Goal: Information Seeking & Learning: Learn about a topic

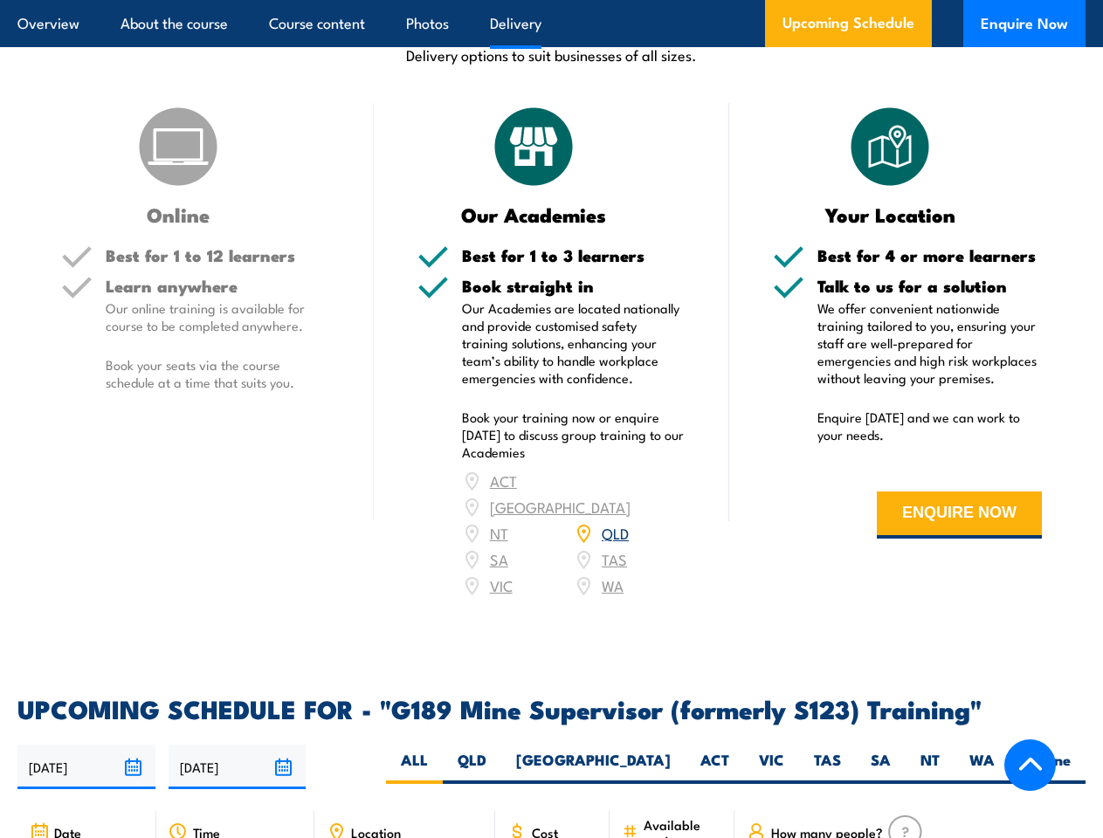
click at [551, 0] on article "Overview About the course Course content Photos Delivery Upcoming Schedule Enqu…" at bounding box center [551, 23] width 1068 height 47
click at [86, 745] on input "[DATE]" at bounding box center [86, 767] width 138 height 45
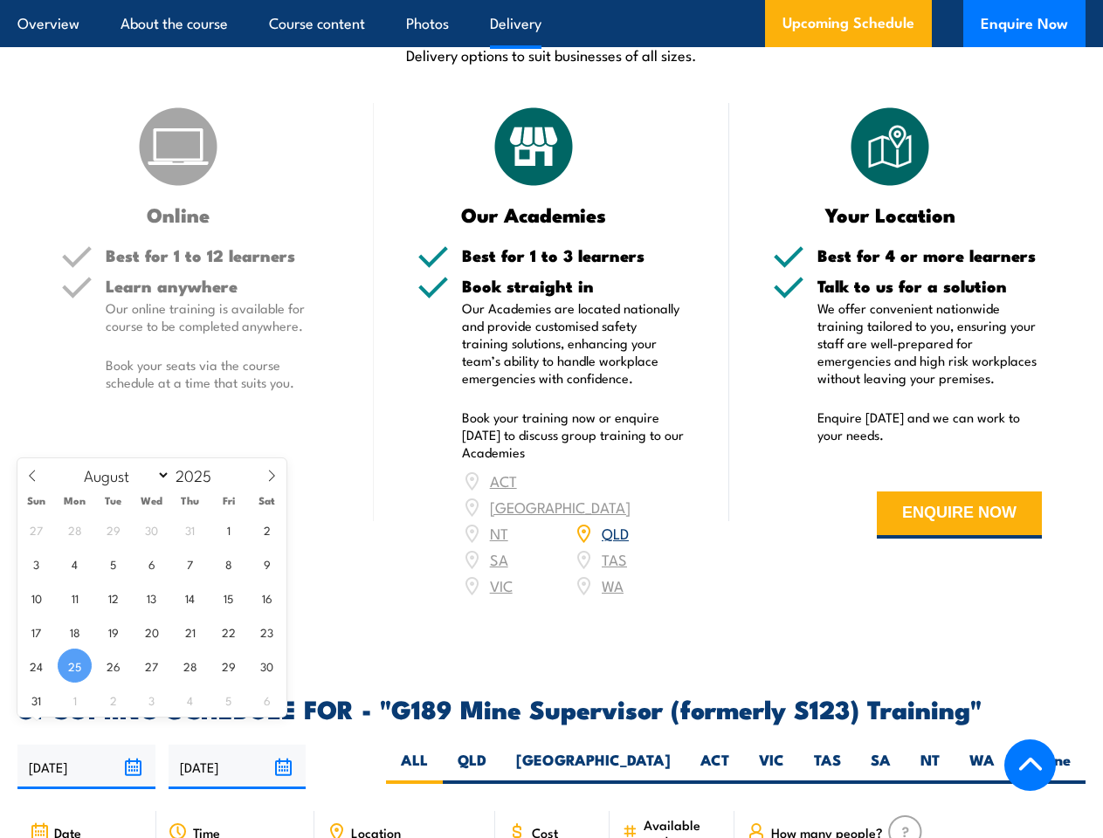
click at [238, 745] on input "[DATE]" at bounding box center [238, 767] width 138 height 45
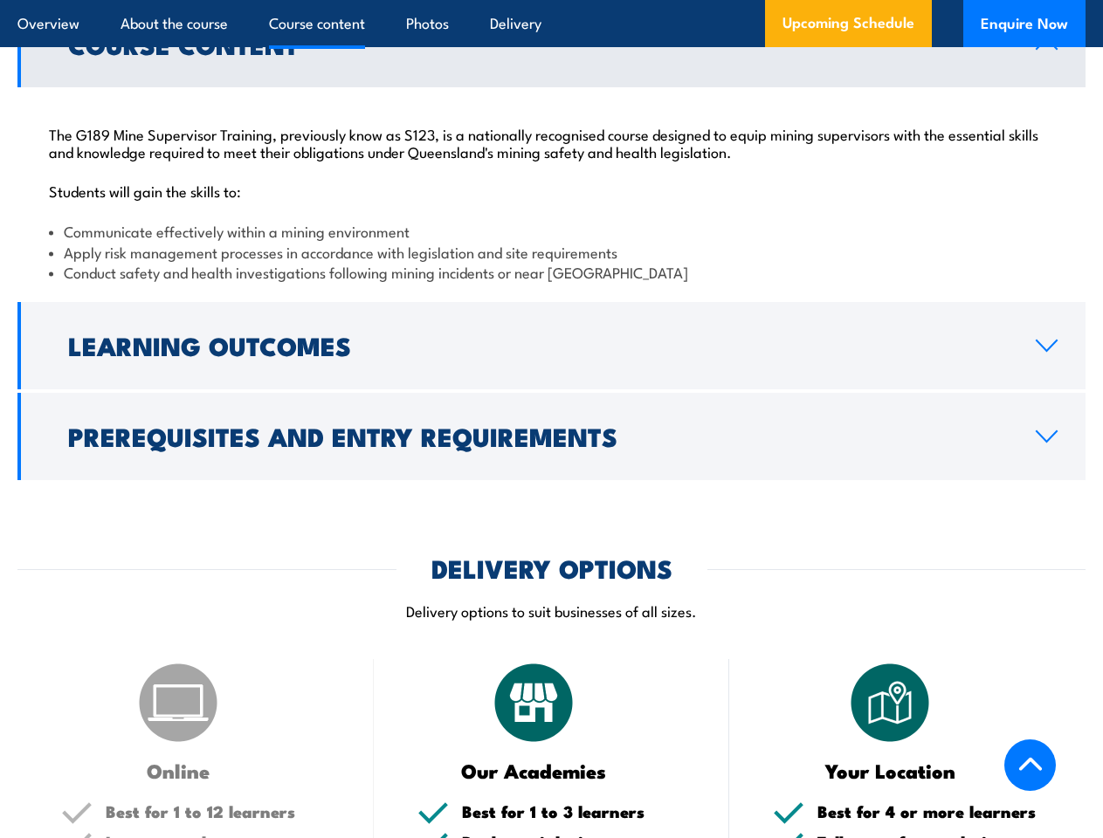
scroll to position [1776, 0]
click at [551, 0] on article "Overview About the course Course content Photos Delivery Upcoming Schedule Enqu…" at bounding box center [551, 23] width 1068 height 47
click at [551, 346] on h2 "Learning Outcomes" at bounding box center [538, 345] width 940 height 23
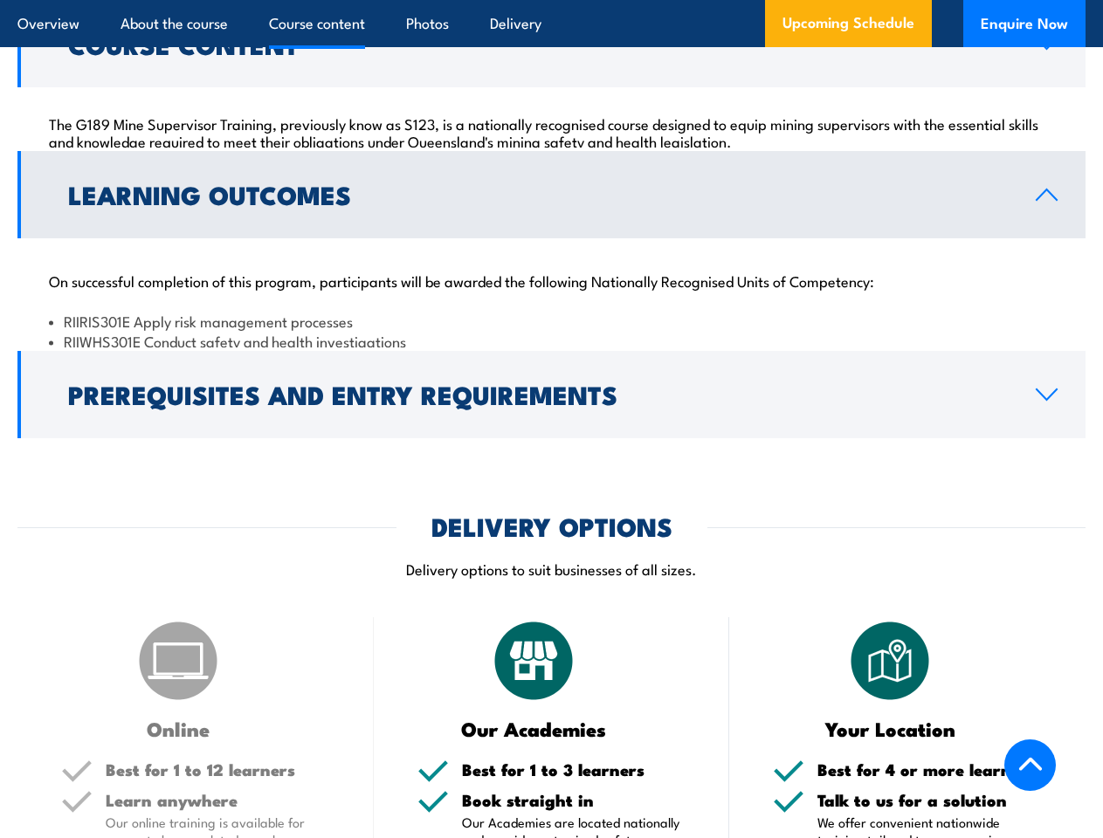
click at [551, 437] on link "Prerequisites and Entry Requirements" at bounding box center [551, 394] width 1068 height 87
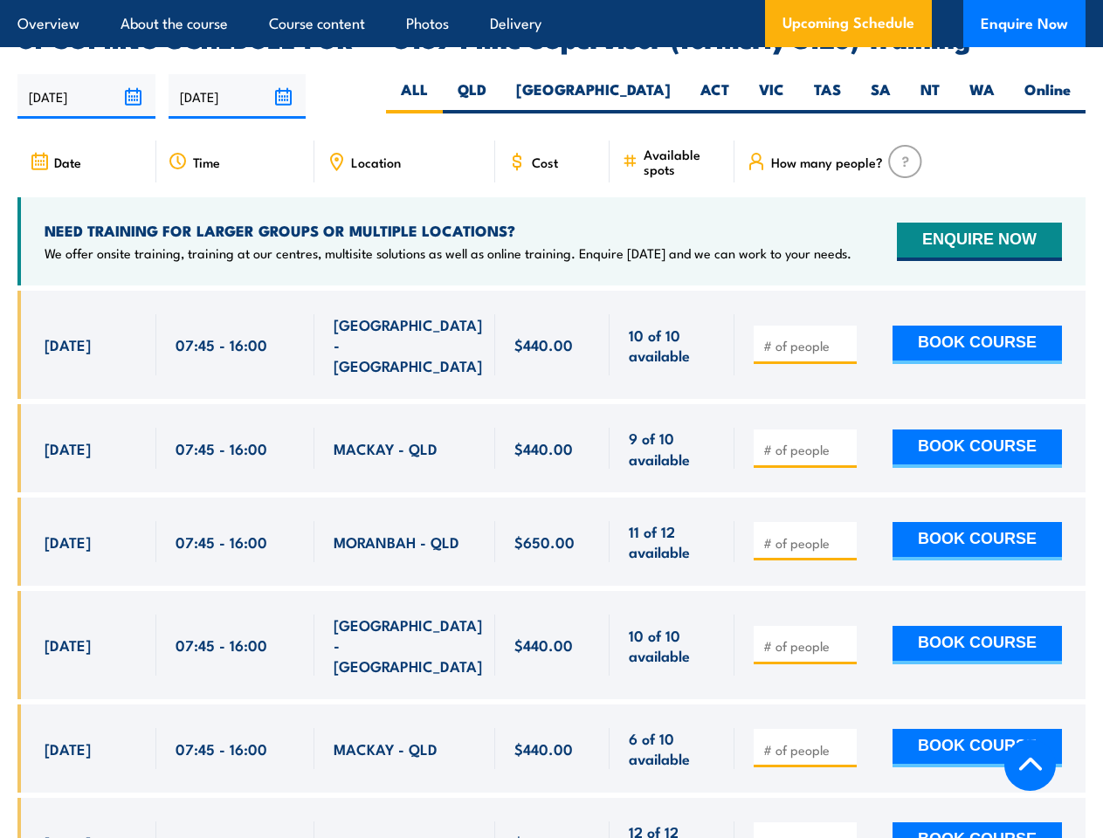
scroll to position [3003, 0]
click at [551, 0] on article "Overview About the course Course content Photos Delivery Upcoming Schedule Enqu…" at bounding box center [551, 23] width 1068 height 47
click at [86, 74] on input "[DATE]" at bounding box center [86, 96] width 138 height 45
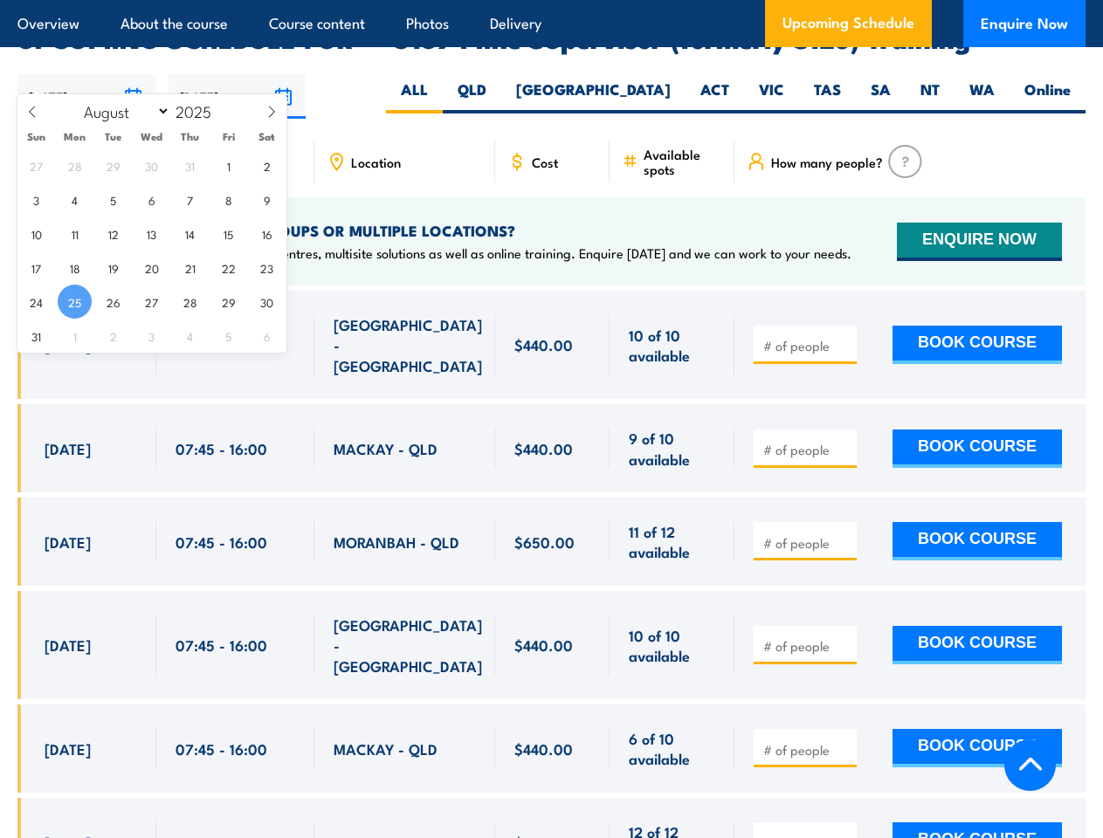
click at [238, 74] on input "[DATE]" at bounding box center [238, 96] width 138 height 45
